Goal: Task Accomplishment & Management: Use online tool/utility

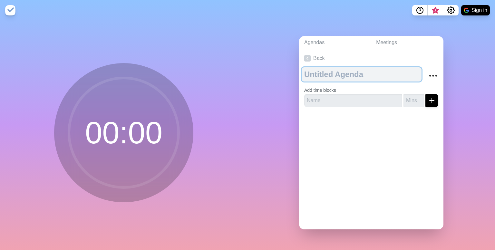
click at [330, 74] on textarea at bounding box center [361, 74] width 120 height 14
type textarea "[DATE]"
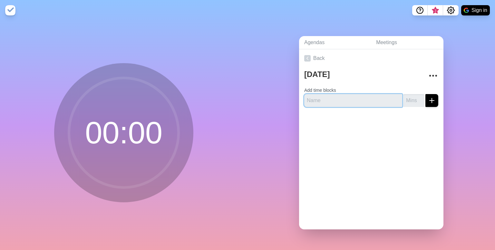
click at [318, 94] on input "text" at bounding box center [353, 100] width 98 height 13
type input "1"
type input "p"
type input "Property Review"
click at [408, 101] on input "number" at bounding box center [413, 100] width 21 height 13
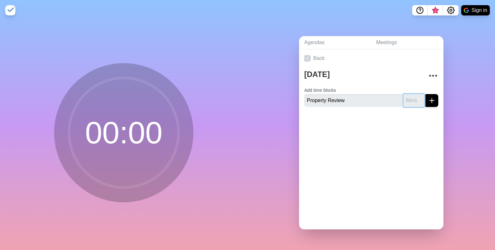
type input "5"
type input "1"
type input "300"
click at [428, 100] on icon "submit" at bounding box center [432, 101] width 8 height 8
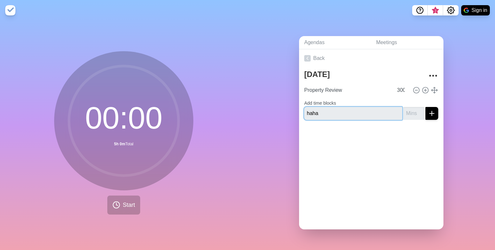
type input "haha"
type input "10"
click at [428, 109] on icon "submit" at bounding box center [432, 113] width 8 height 8
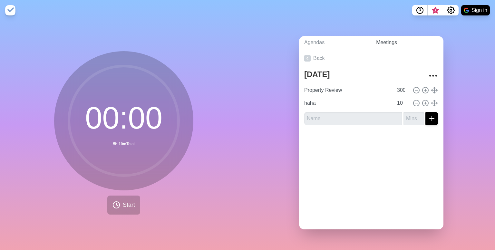
click at [384, 36] on link "Meetings" at bounding box center [407, 42] width 72 height 13
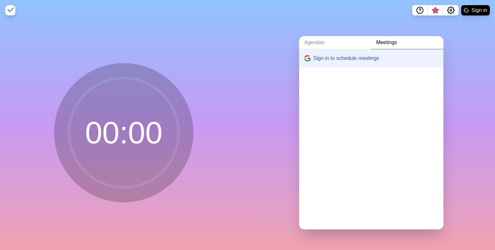
click at [135, 114] on circle at bounding box center [123, 132] width 109 height 109
click at [344, 42] on link "Agendas" at bounding box center [335, 42] width 72 height 13
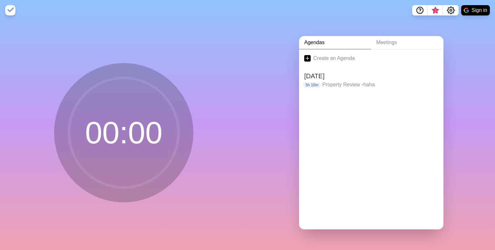
click at [316, 42] on link "Agendas" at bounding box center [335, 42] width 72 height 13
click at [356, 82] on p "Property Review • [GEOGRAPHIC_DATA]" at bounding box center [380, 85] width 116 height 8
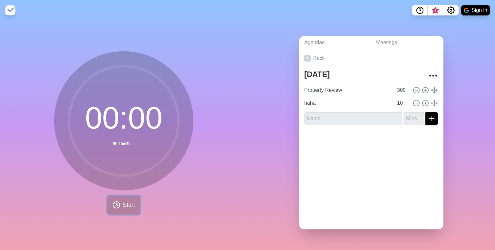
click at [123, 202] on span "Start" at bounding box center [129, 205] width 12 height 9
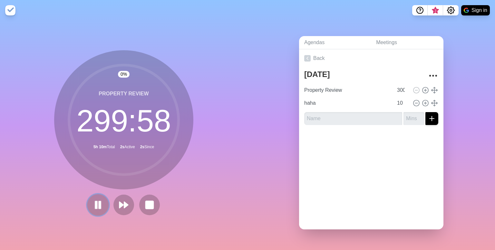
click at [99, 205] on rect at bounding box center [100, 204] width 2 height 7
click at [149, 203] on rect at bounding box center [149, 205] width 8 height 8
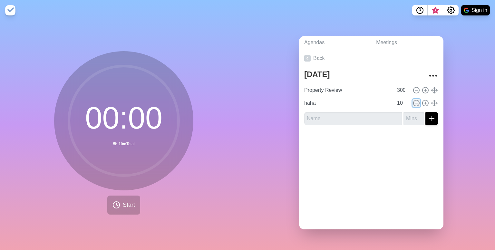
click at [413, 101] on icon at bounding box center [416, 103] width 7 height 7
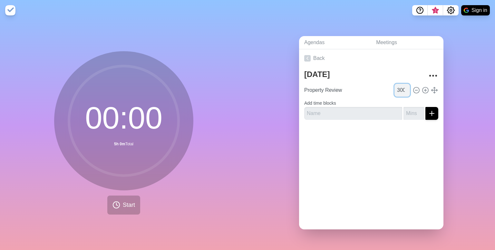
click at [397, 88] on input "300" at bounding box center [401, 90] width 15 height 13
type input "120"
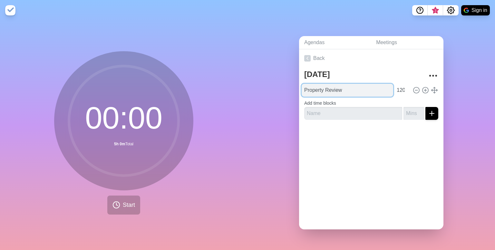
click at [327, 87] on input "Property Review" at bounding box center [346, 90] width 91 height 13
type input "Ethics Finish coverage"
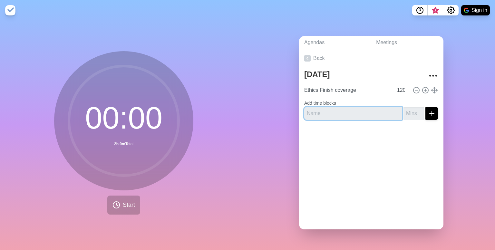
click at [331, 111] on input "text" at bounding box center [353, 113] width 98 height 13
type input "Property Review"
type input "180"
click at [428, 113] on icon "submit" at bounding box center [432, 113] width 8 height 8
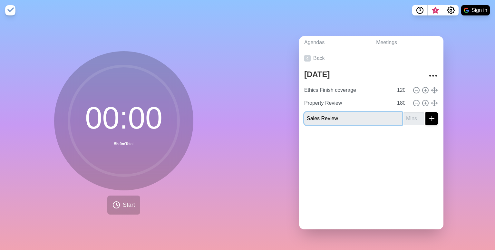
type input "Sales Review"
type input "150"
click at [428, 115] on icon "submit" at bounding box center [432, 119] width 8 height 8
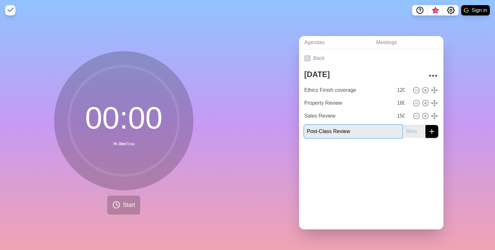
type input "Post-Class Review"
type input "180"
click at [385, 174] on div "Back [DATE] Ethics Finish coverage 120 Property Review 180 Sales Review 150 Pos…" at bounding box center [371, 139] width 144 height 180
